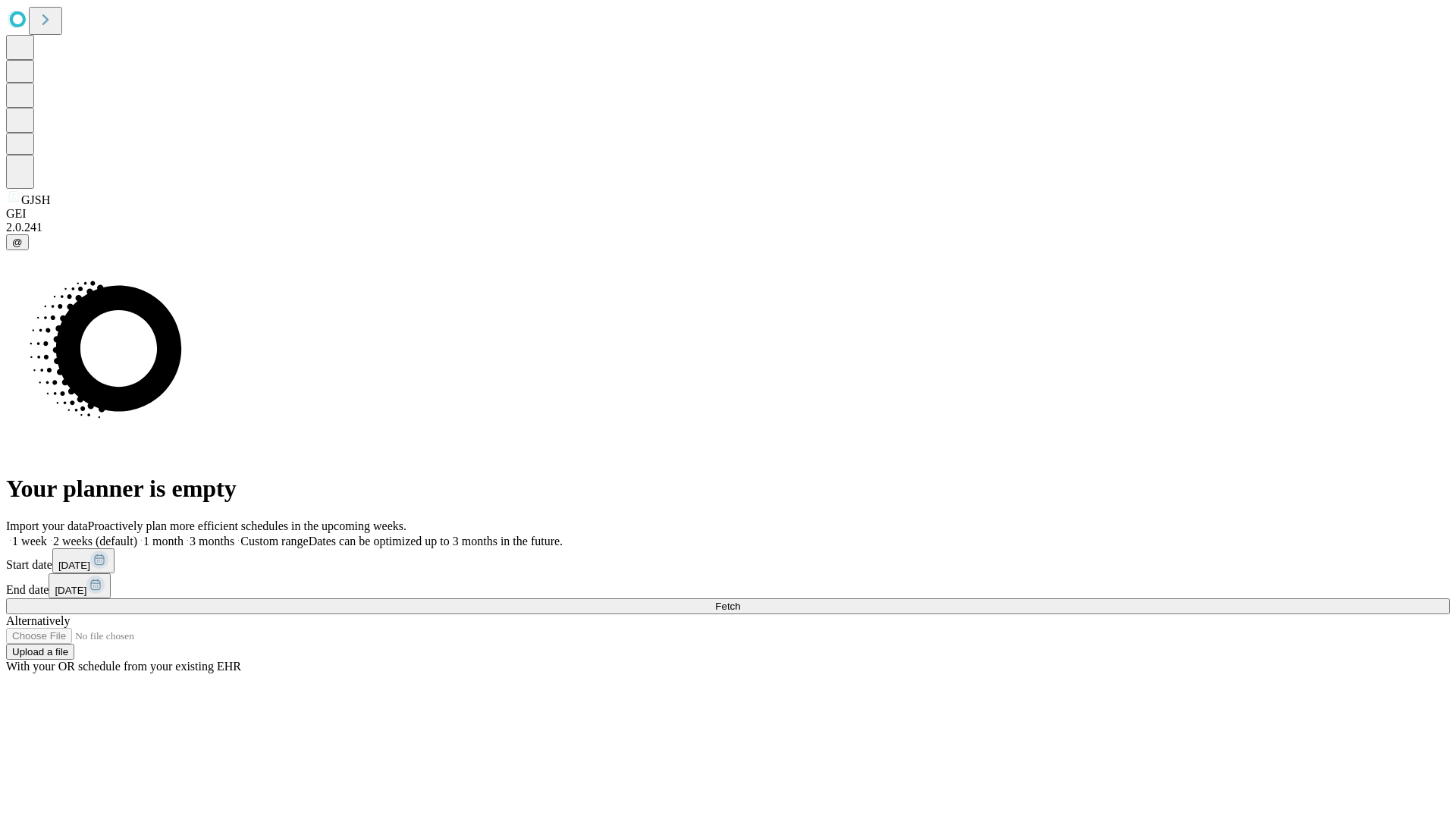
click at [740, 600] on span "Fetch" at bounding box center [727, 605] width 25 height 11
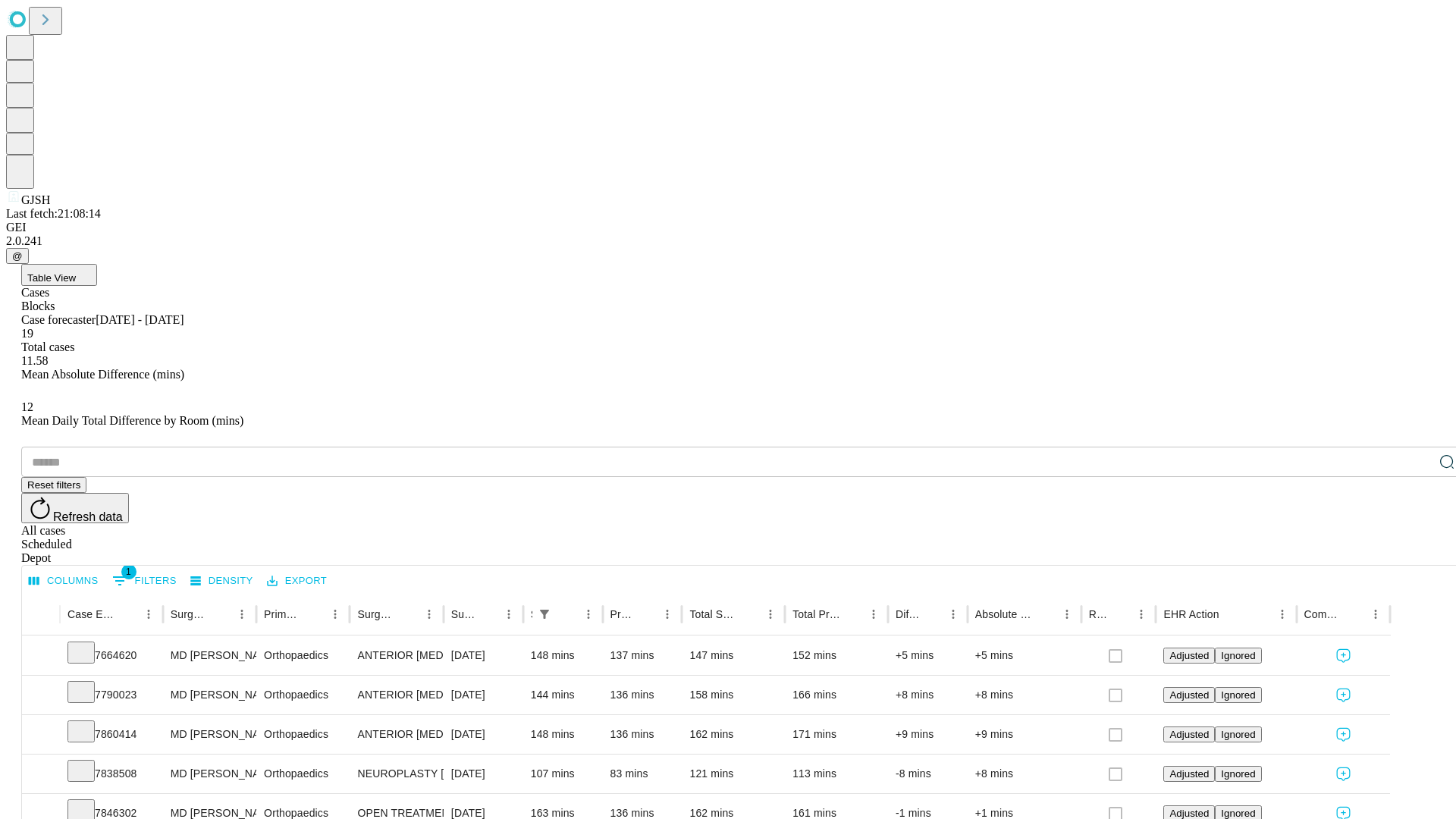
click at [76, 272] on span "Table View" at bounding box center [52, 278] width 49 height 11
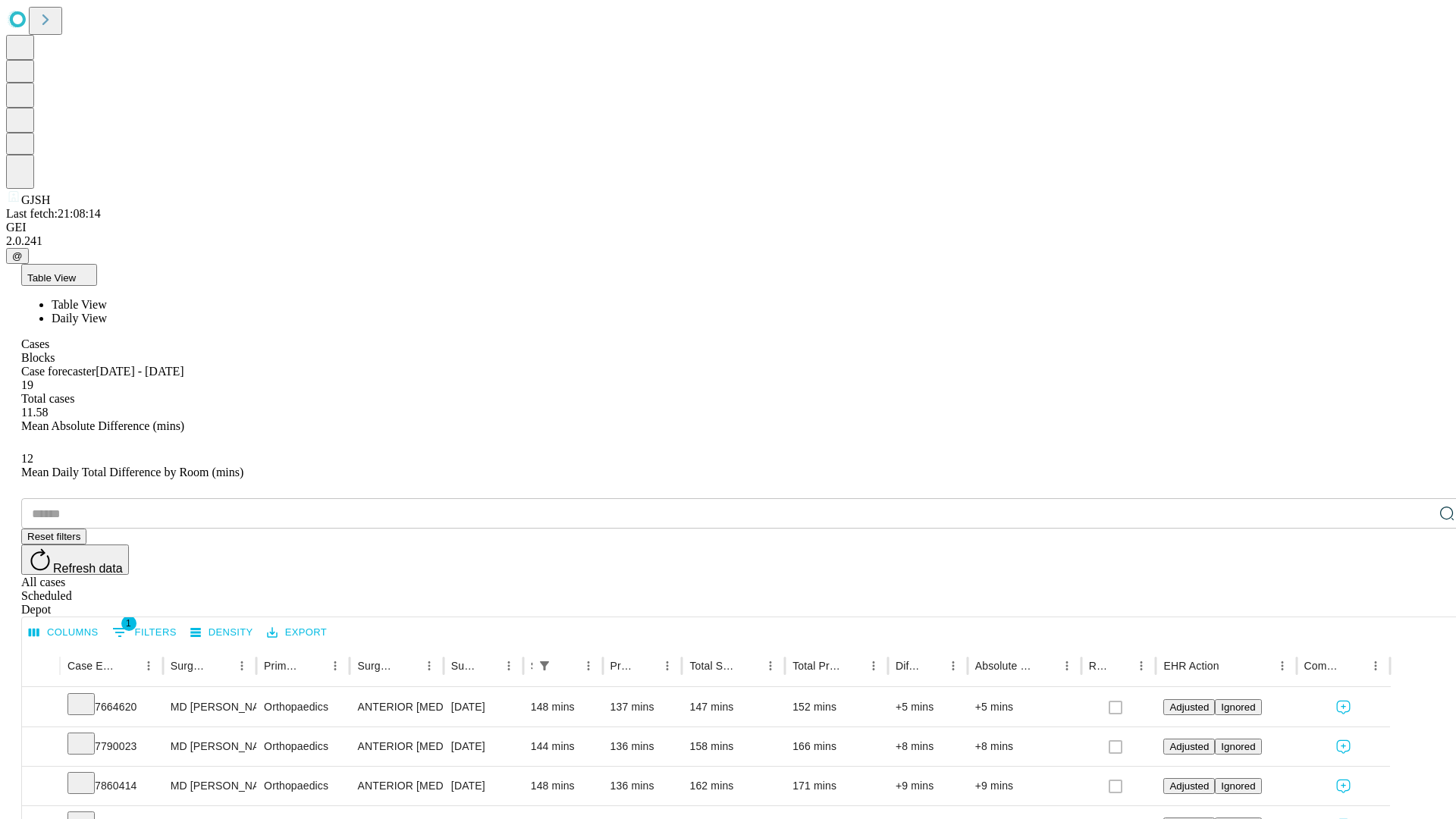
click at [107, 312] on span "Daily View" at bounding box center [79, 318] width 56 height 13
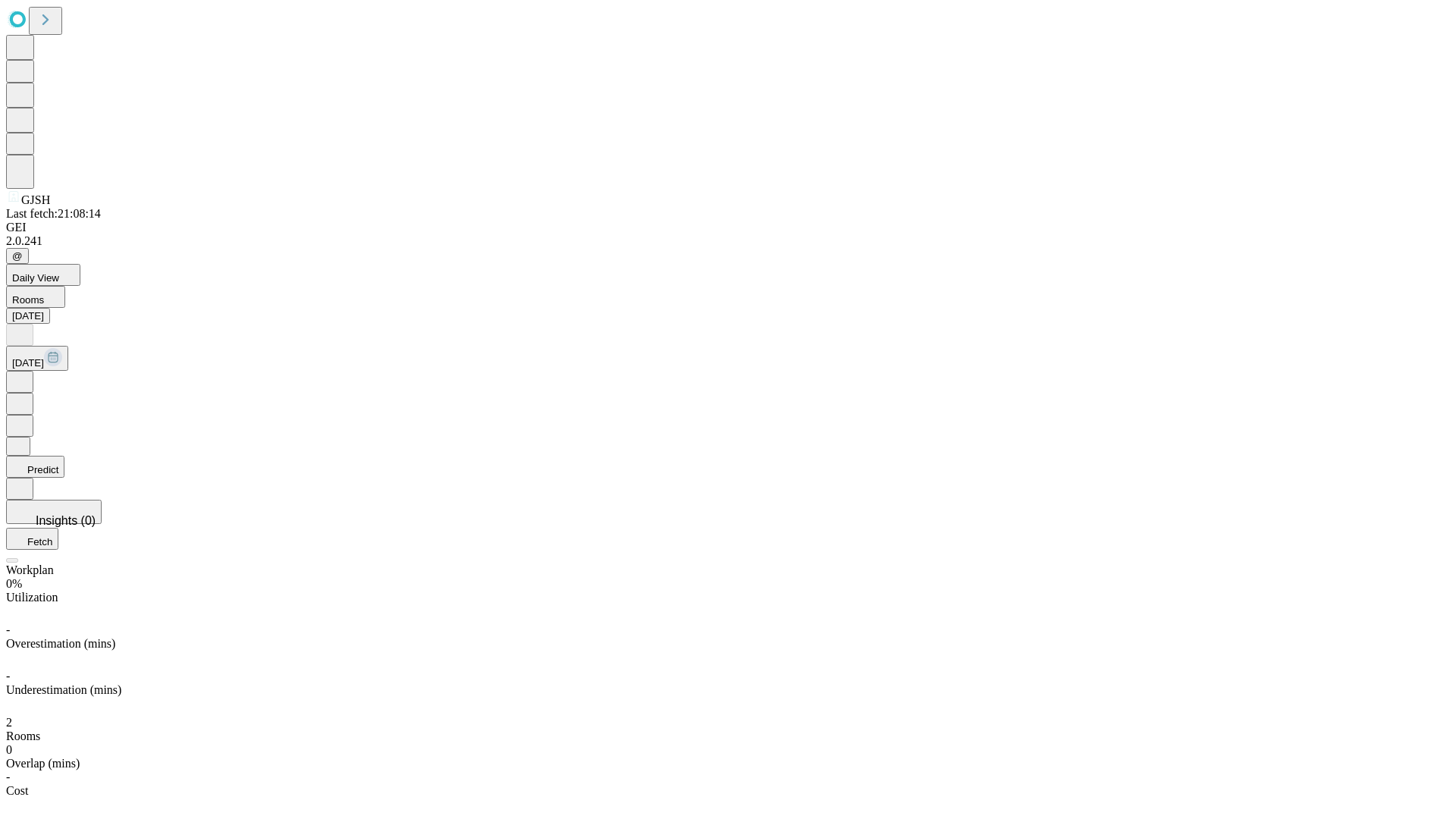
click at [64, 455] on button "Predict" at bounding box center [35, 466] width 59 height 22
